Goal: Task Accomplishment & Management: Complete application form

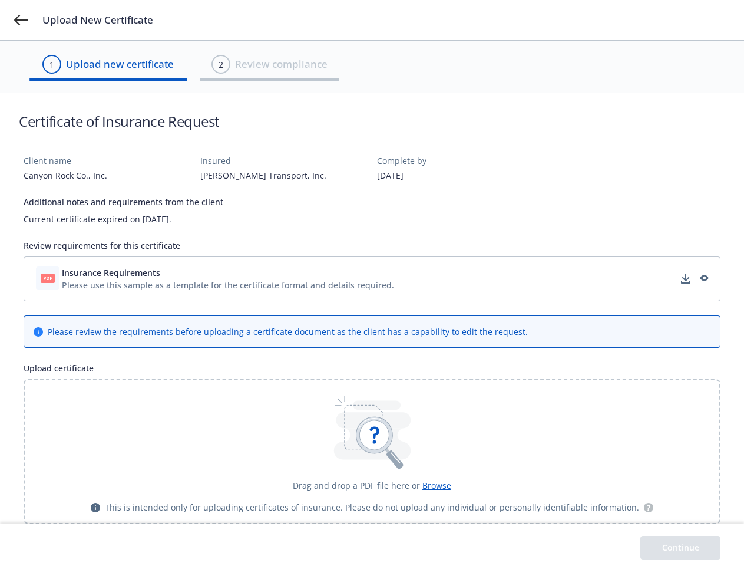
click at [21, 20] on icon at bounding box center [21, 20] width 14 height 11
click at [372, 279] on div "Please use this sample as a template for the certificate format and details req…" at bounding box center [228, 285] width 332 height 12
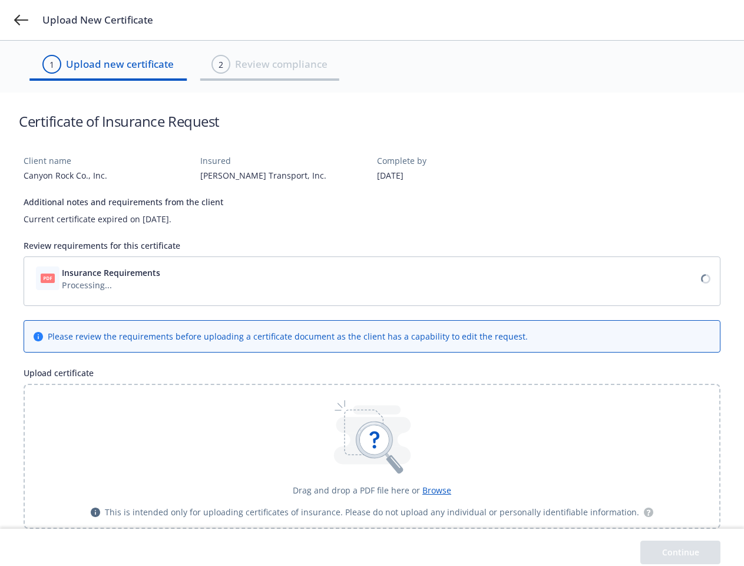
click at [372, 451] on icon at bounding box center [374, 440] width 29 height 29
